Goal: Check status

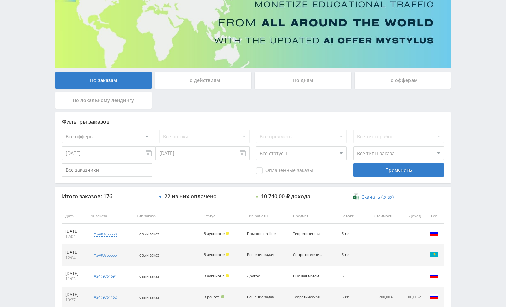
scroll to position [67, 0]
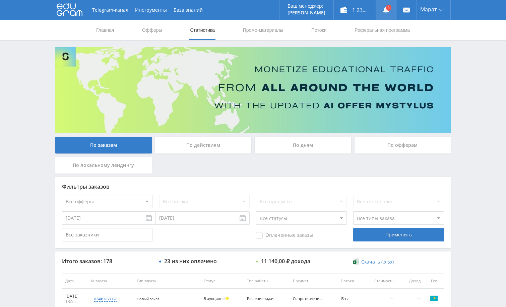
click at [385, 7] on icon at bounding box center [385, 10] width 7 height 7
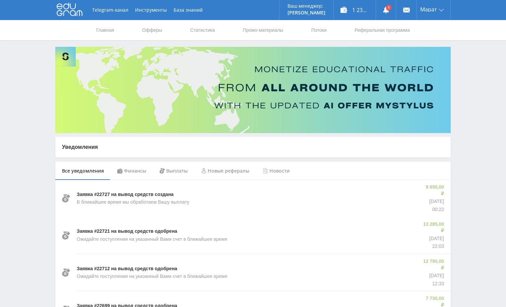
click at [137, 171] on div "Финансы" at bounding box center [131, 171] width 42 height 19
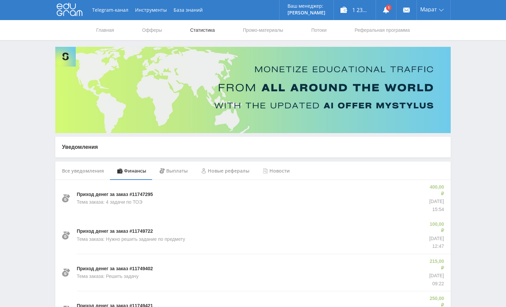
click at [201, 32] on link "Статистика" at bounding box center [202, 30] width 26 height 20
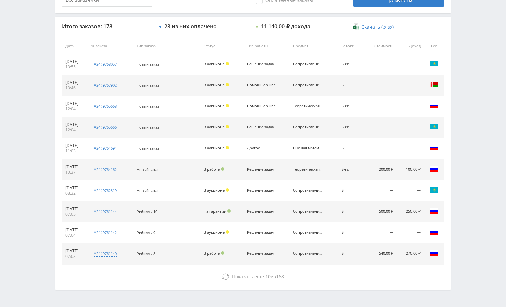
scroll to position [236, 0]
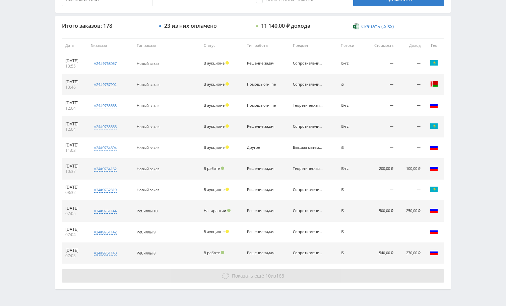
click at [350, 273] on button "Показать ещё 10 из 168" at bounding box center [253, 276] width 382 height 13
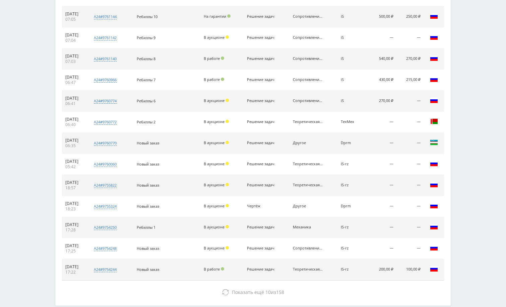
scroll to position [466, 0]
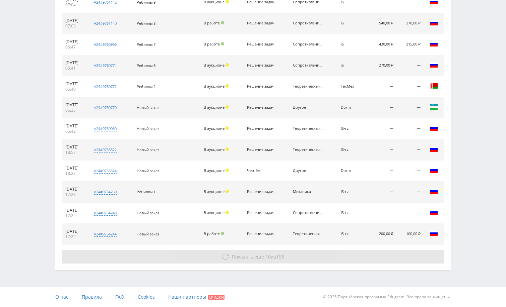
click at [356, 254] on button "Показать ещё 10 из 158" at bounding box center [253, 256] width 382 height 13
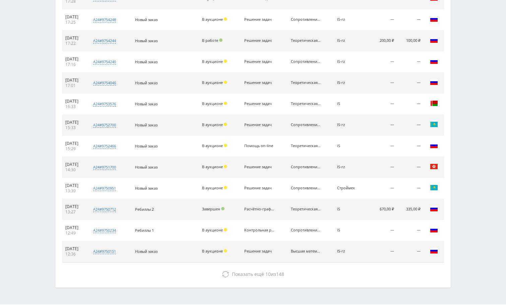
scroll to position [677, 0]
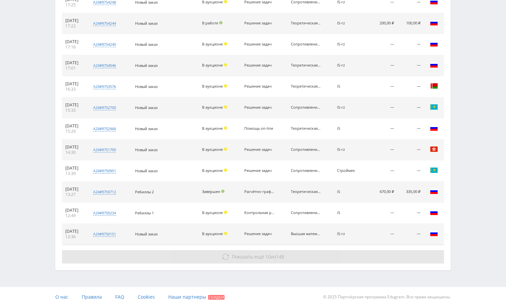
click at [354, 255] on button "Показать ещё 10 из 148" at bounding box center [253, 256] width 382 height 13
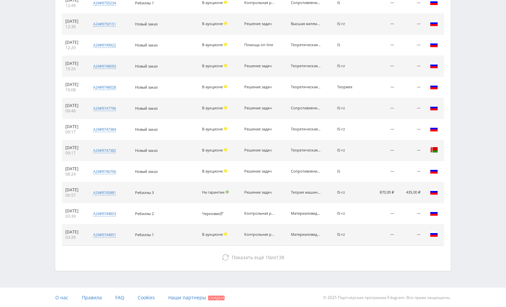
scroll to position [888, 0]
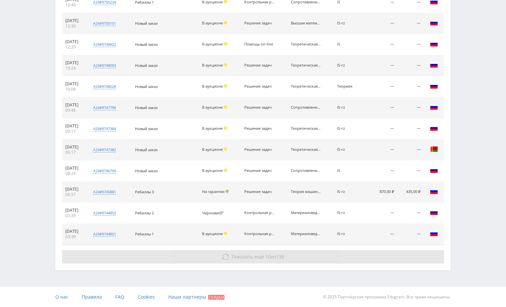
click at [355, 255] on button "Показать ещё 10 из 138" at bounding box center [253, 256] width 382 height 13
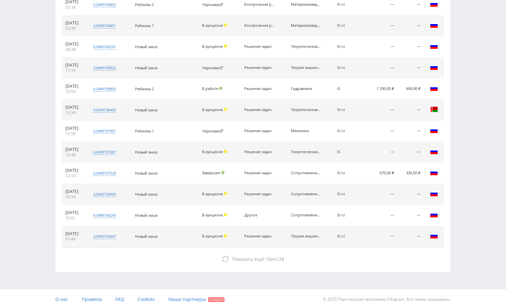
scroll to position [1098, 0]
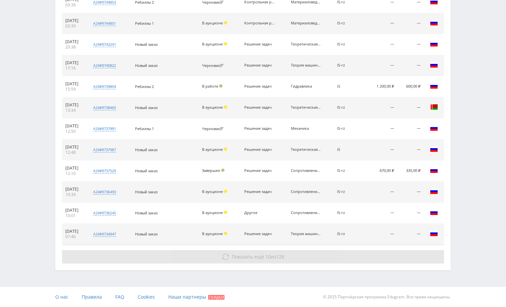
click at [357, 260] on button "Показать ещё 10 из 128" at bounding box center [253, 256] width 382 height 13
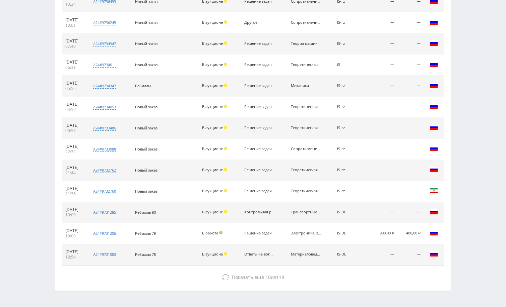
scroll to position [1309, 0]
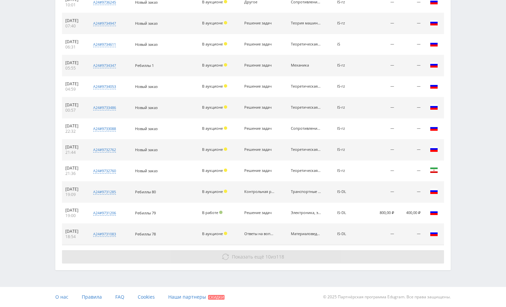
click at [364, 258] on button "Показать ещё 10 из 118" at bounding box center [253, 256] width 382 height 13
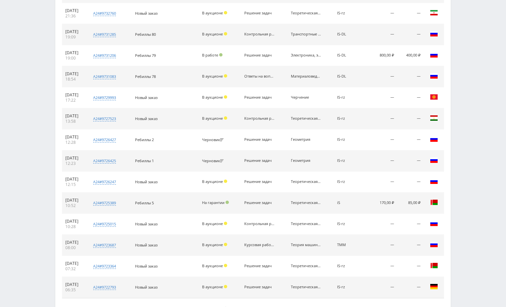
scroll to position [1520, 0]
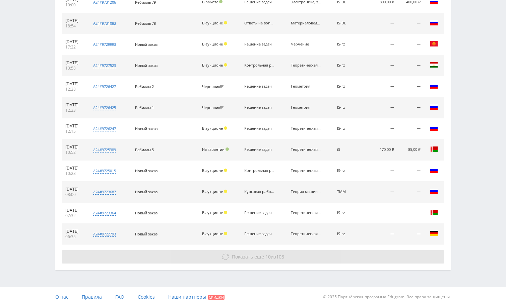
click at [361, 259] on button "Показать ещё 10 из 108" at bounding box center [253, 256] width 382 height 13
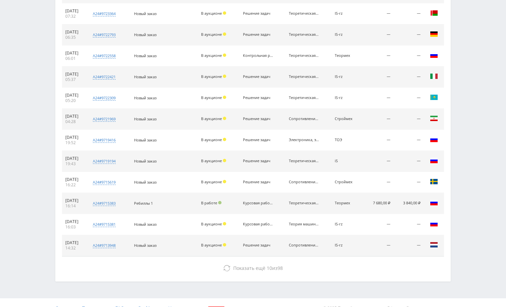
scroll to position [1731, 0]
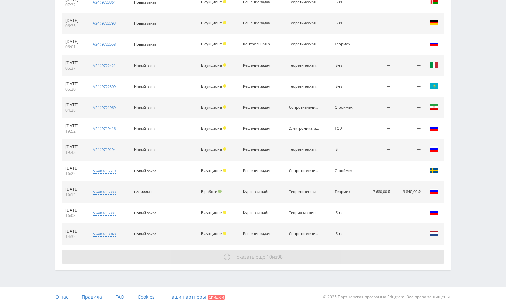
click at [362, 257] on button "Показать ещё 10 из 98" at bounding box center [253, 256] width 382 height 13
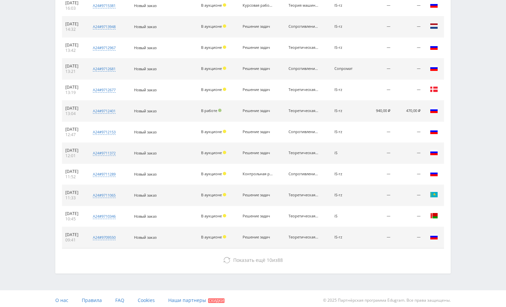
scroll to position [1942, 0]
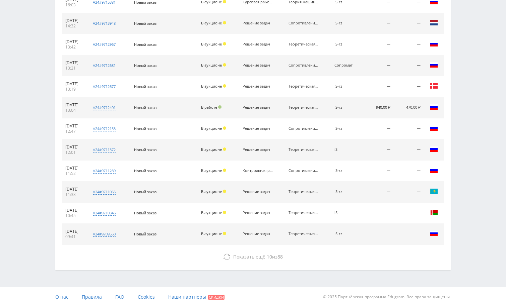
click at [361, 258] on button "Показать ещё 10 из 88" at bounding box center [253, 256] width 382 height 13
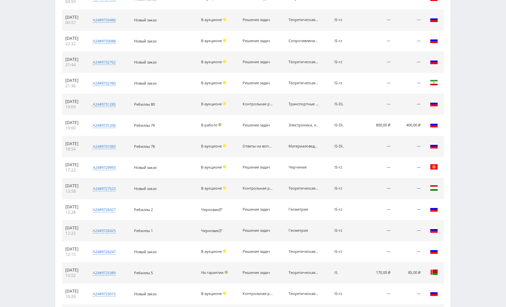
scroll to position [1394, 0]
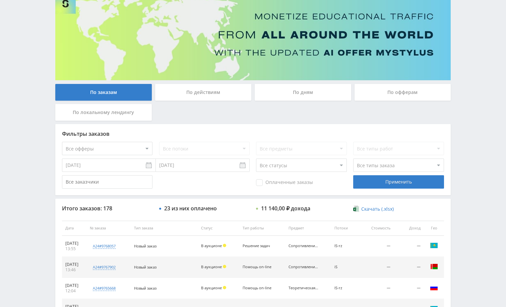
scroll to position [0, 0]
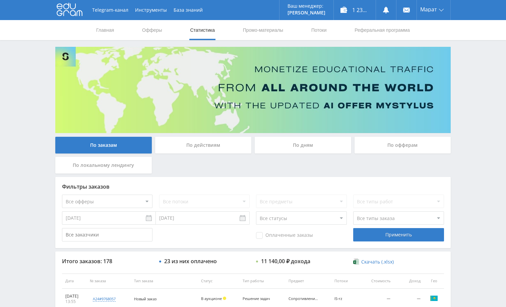
click at [302, 148] on div "По дням" at bounding box center [302, 145] width 96 height 17
click at [0, 0] on input "По дням" at bounding box center [0, 0] width 0 height 0
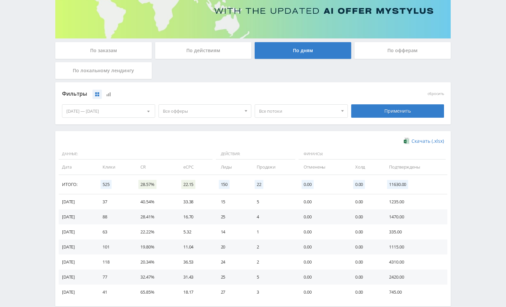
scroll to position [100, 0]
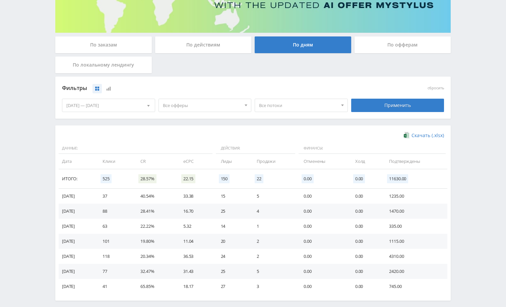
click at [481, 139] on div "Telegram-канал Инструменты База знаний Ваш менеджер: [PERSON_NAME] Alex Online …" at bounding box center [253, 119] width 506 height 438
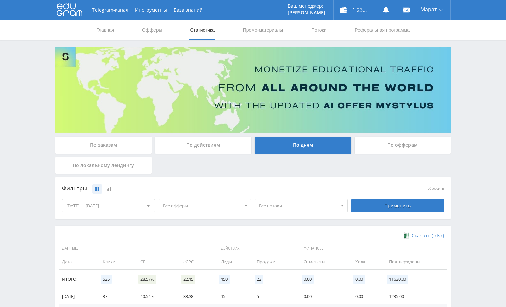
click at [111, 142] on div "По заказам" at bounding box center [103, 145] width 96 height 17
click at [0, 0] on input "По заказам" at bounding box center [0, 0] width 0 height 0
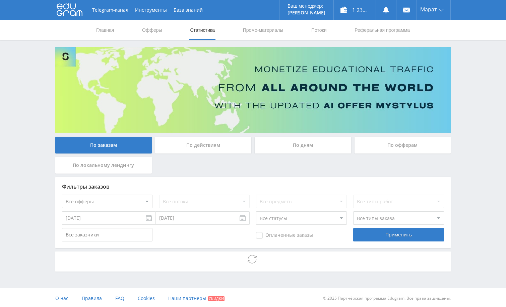
click at [465, 140] on div "Telegram-канал Инструменты База знаний Ваш менеджер: [PERSON_NAME] Alex Online …" at bounding box center [253, 154] width 506 height 309
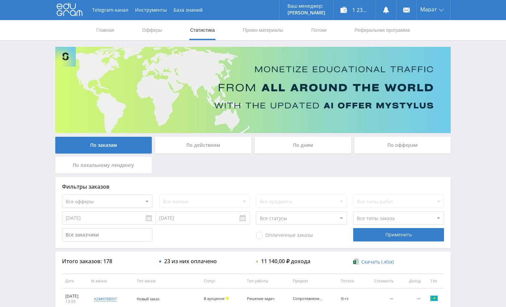
drag, startPoint x: 474, startPoint y: 91, endPoint x: 408, endPoint y: 12, distance: 102.4
click at [474, 91] on div "Telegram-канал Инструменты База знаний Ваш менеджер: [PERSON_NAME] Alex Online …" at bounding box center [253, 281] width 506 height 562
